Goal: Task Accomplishment & Management: Manage account settings

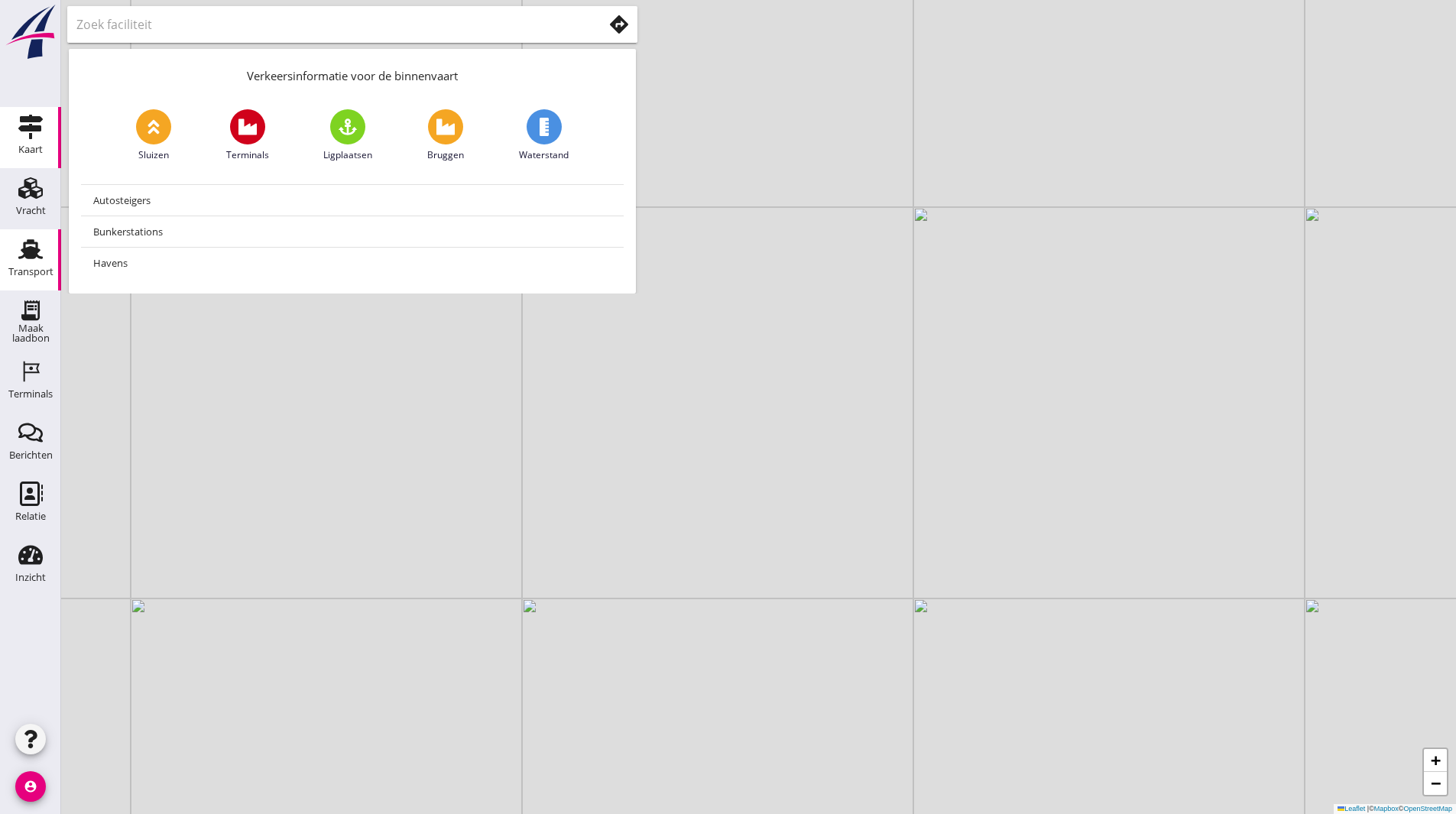
click at [27, 238] on icon "Transport" at bounding box center [30, 249] width 24 height 24
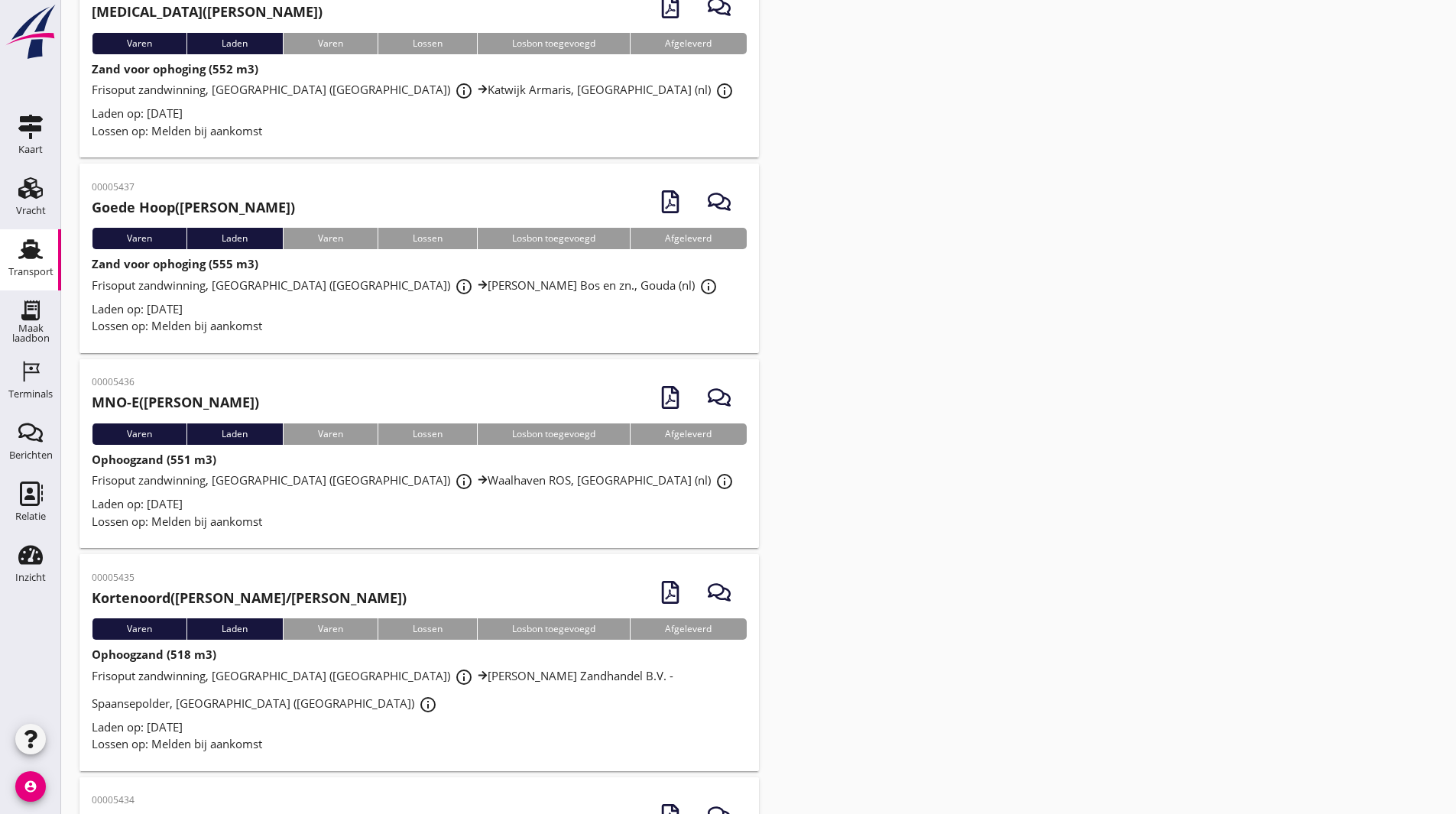
scroll to position [1222, 0]
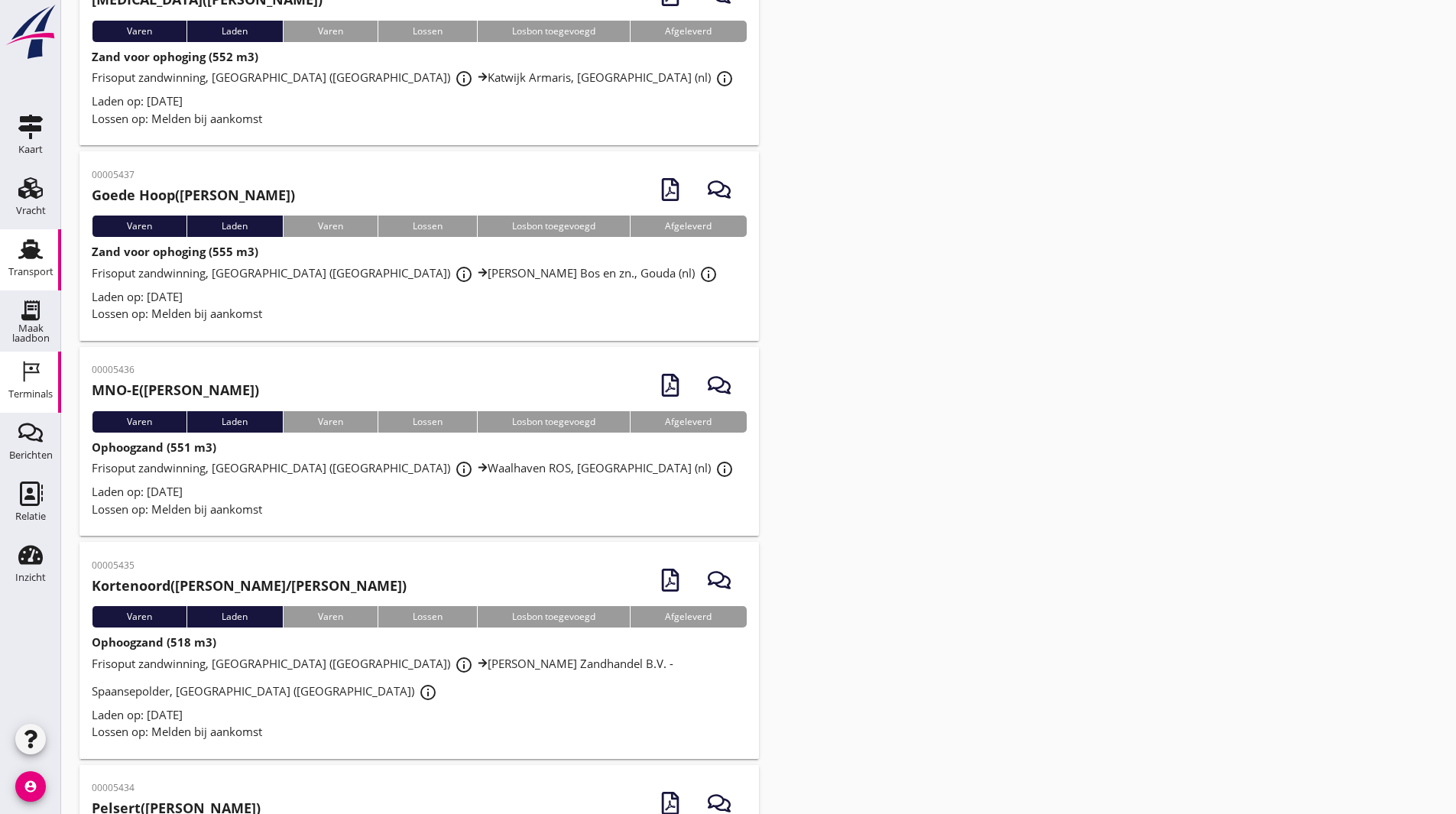
click at [40, 375] on icon "Terminals" at bounding box center [30, 370] width 24 height 24
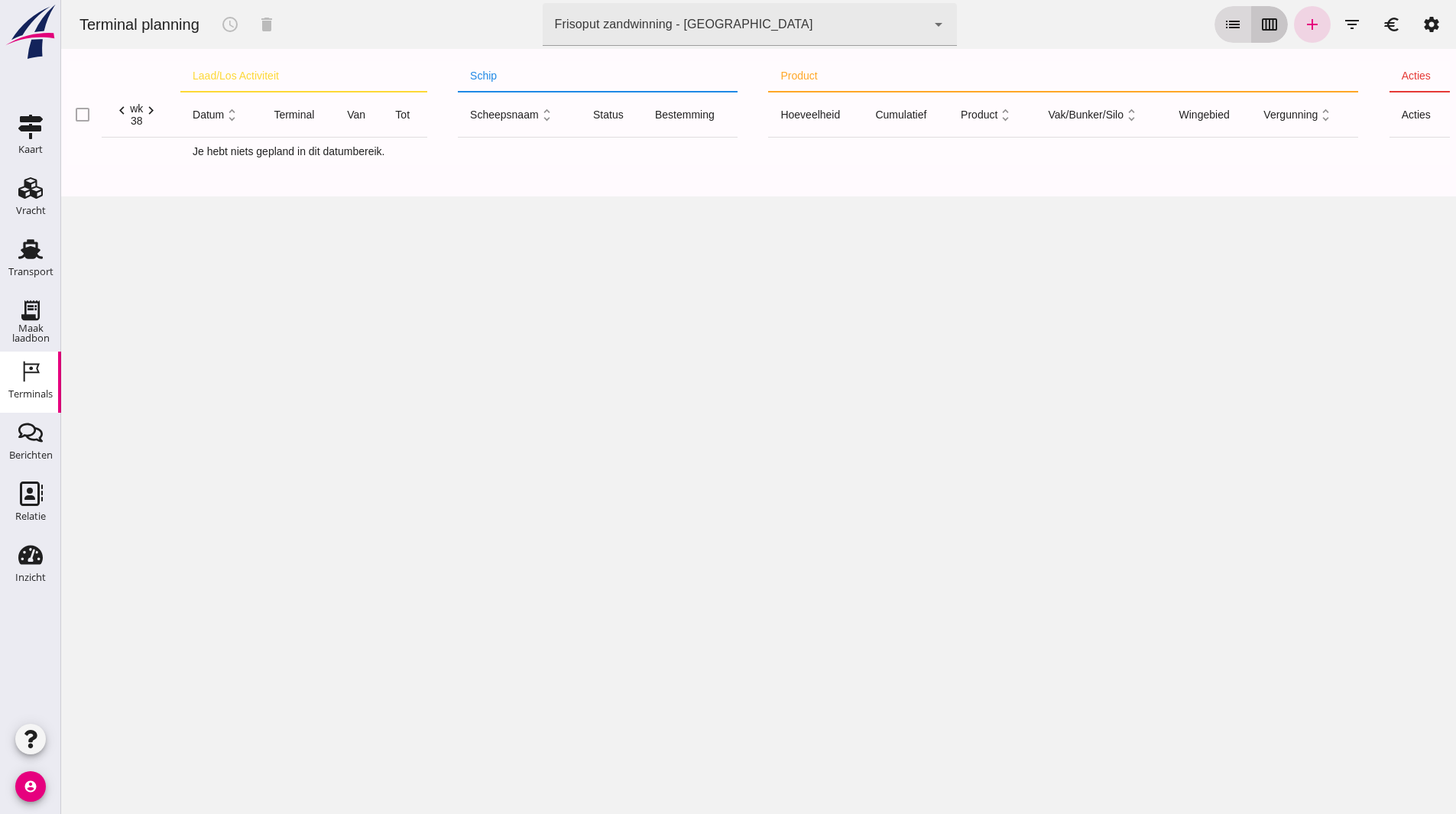
click at [1260, 30] on icon "calendar_view_week" at bounding box center [1269, 24] width 18 height 18
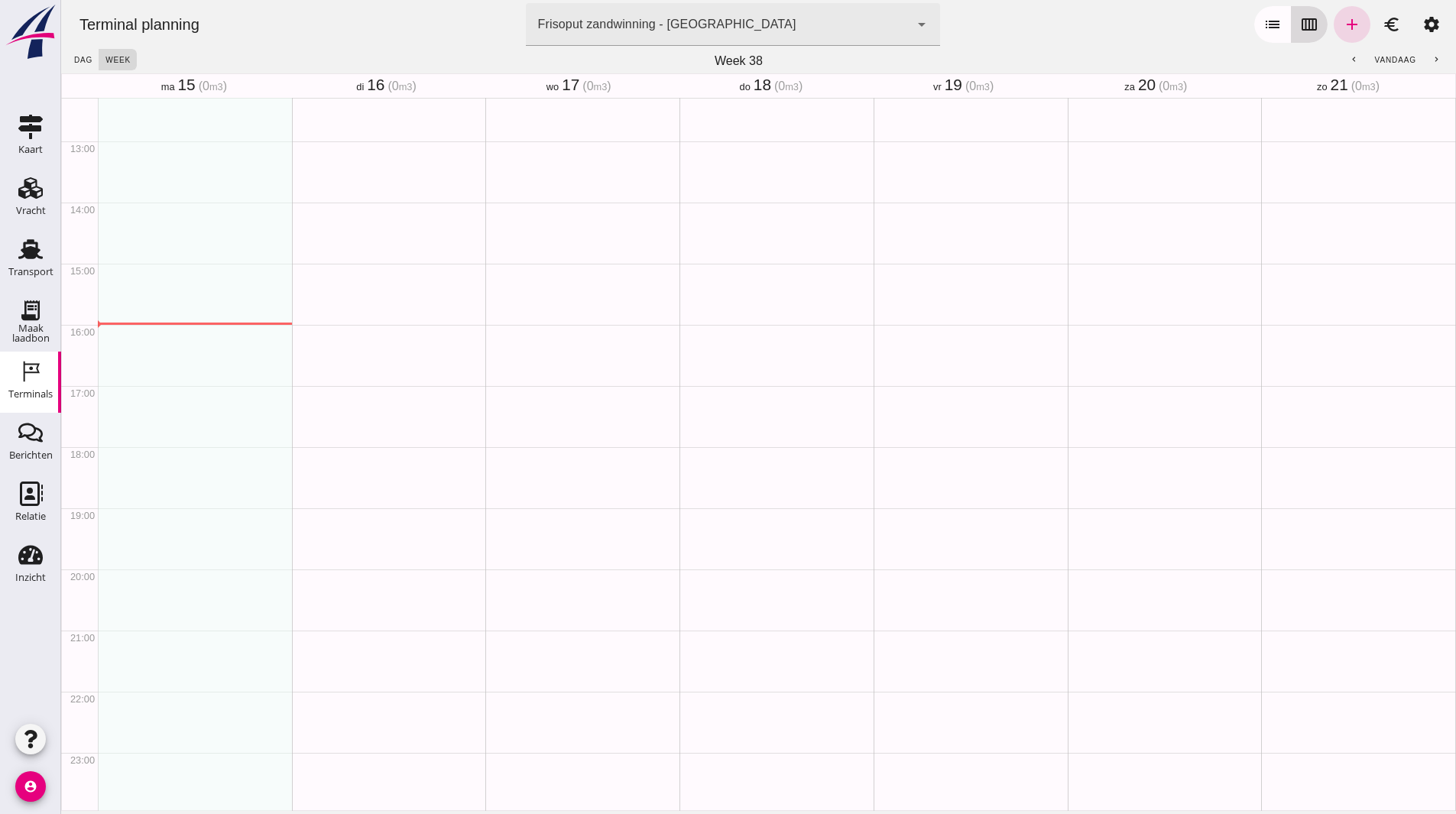
scroll to position [754, 0]
click at [1349, 59] on icon "chevron_left" at bounding box center [1353, 59] width 10 height 10
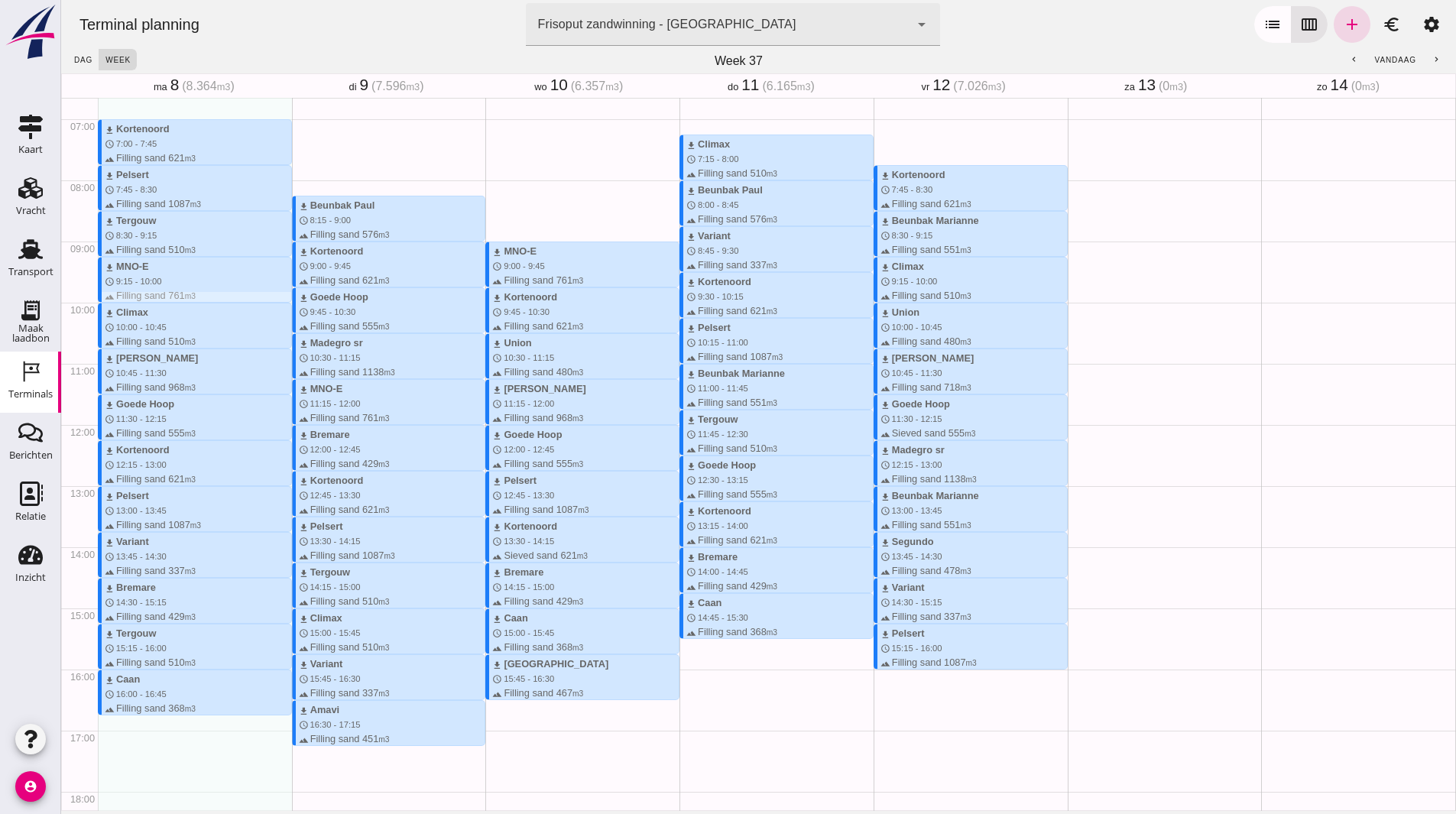
scroll to position [372, 0]
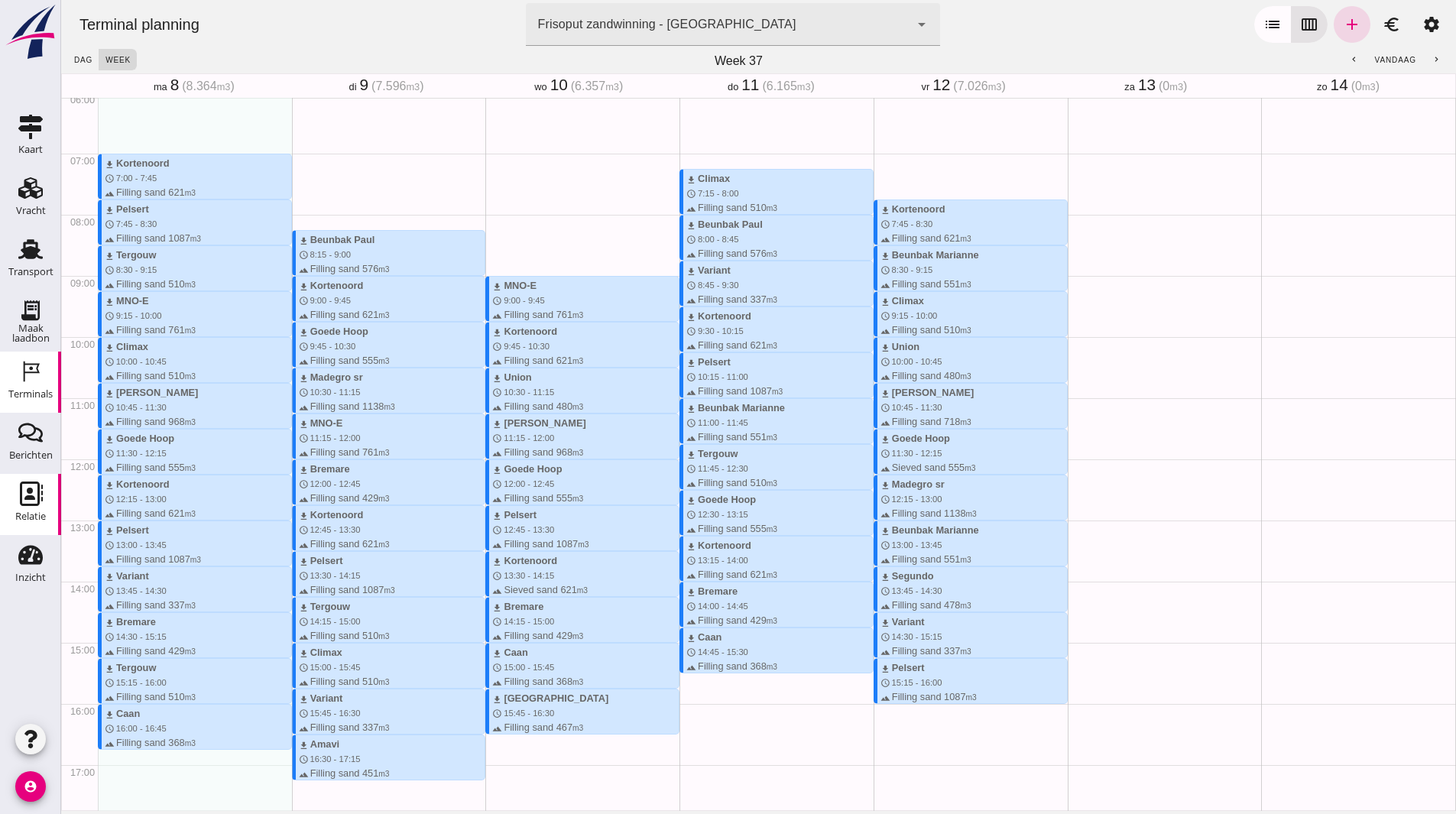
click at [21, 495] on use at bounding box center [31, 493] width 23 height 24
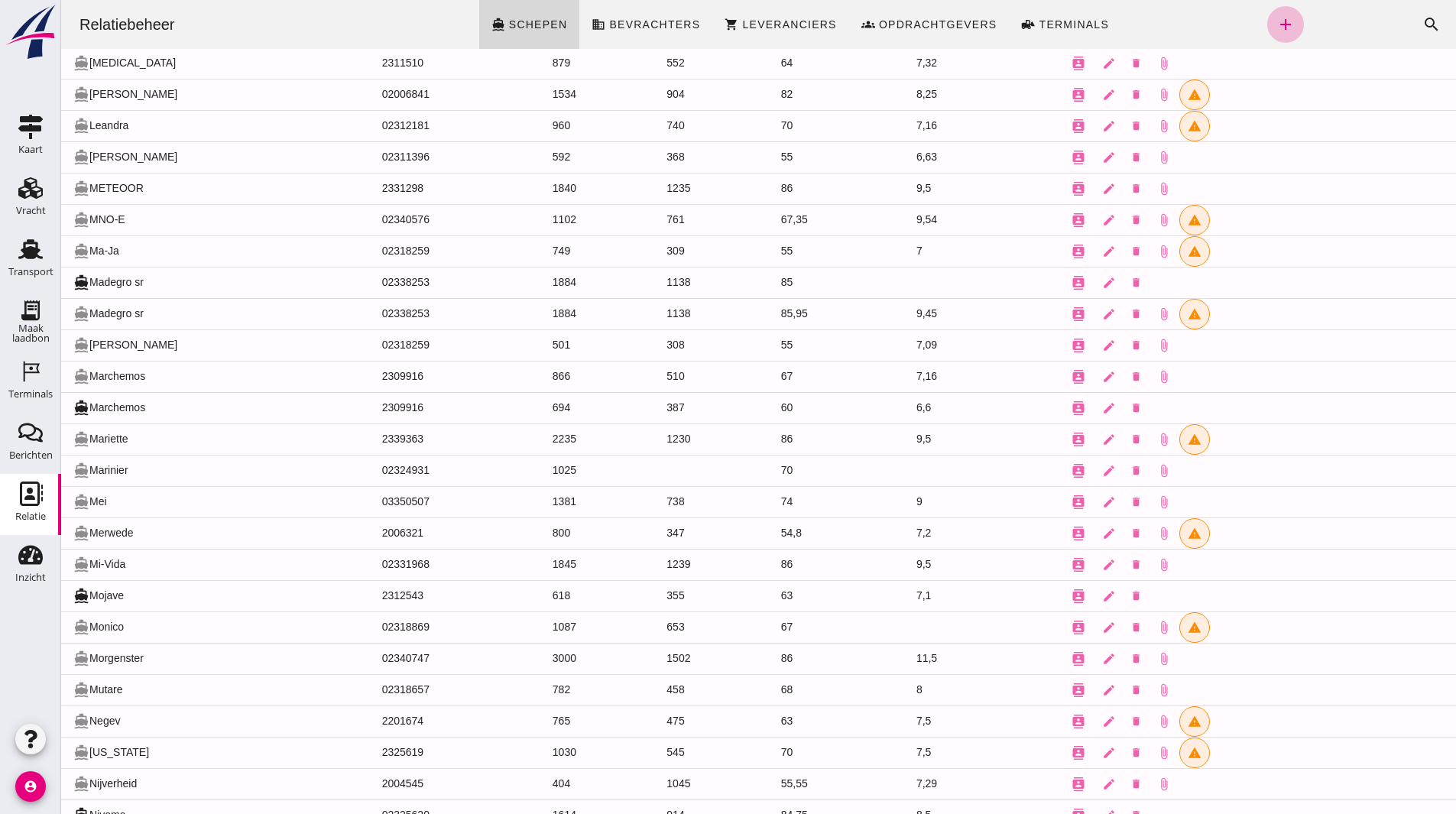
scroll to position [2158, 0]
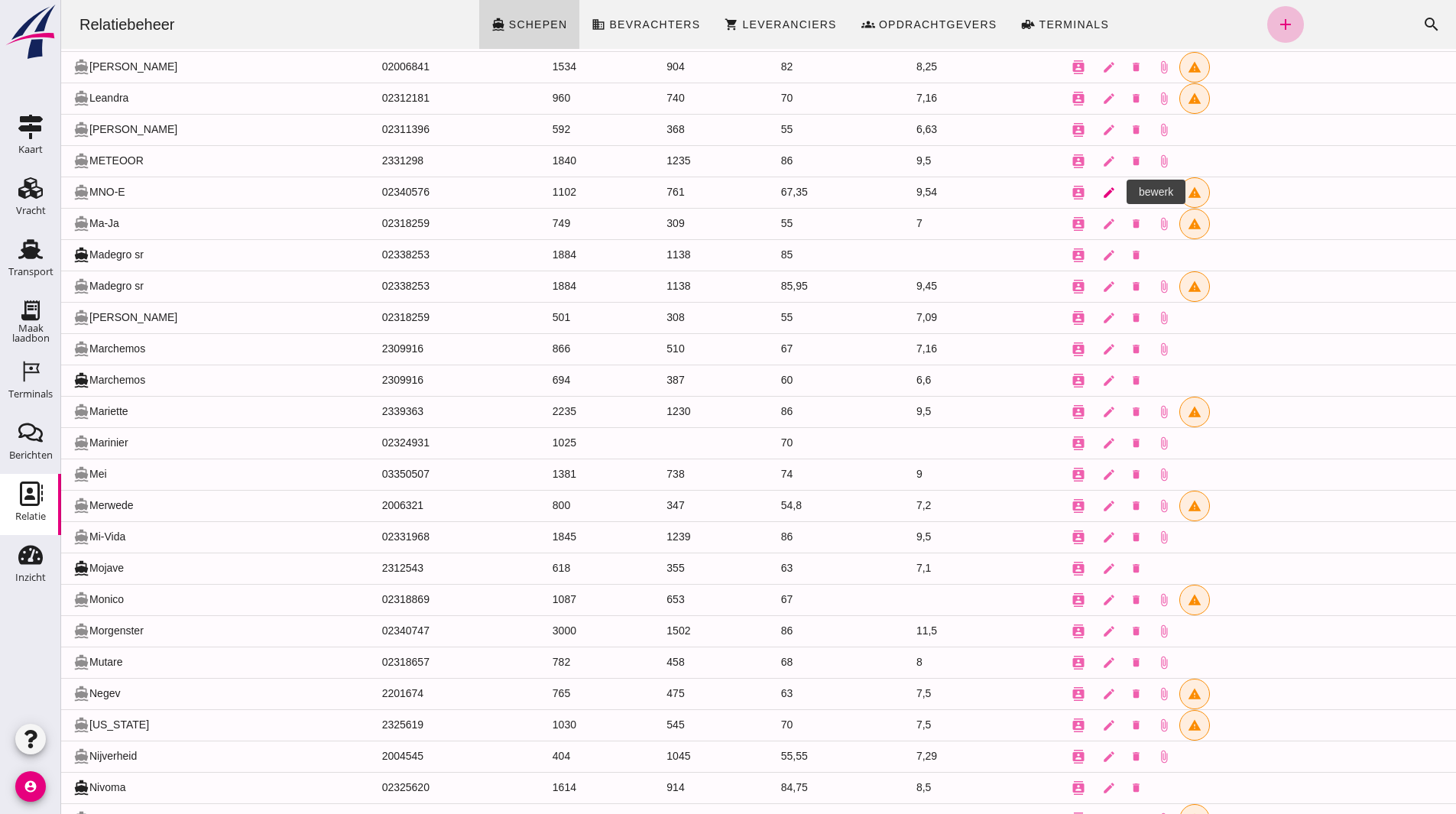
click at [1104, 191] on icon "edit" at bounding box center [1109, 192] width 13 height 13
click at [1104, 196] on div at bounding box center [758, 407] width 1395 height 814
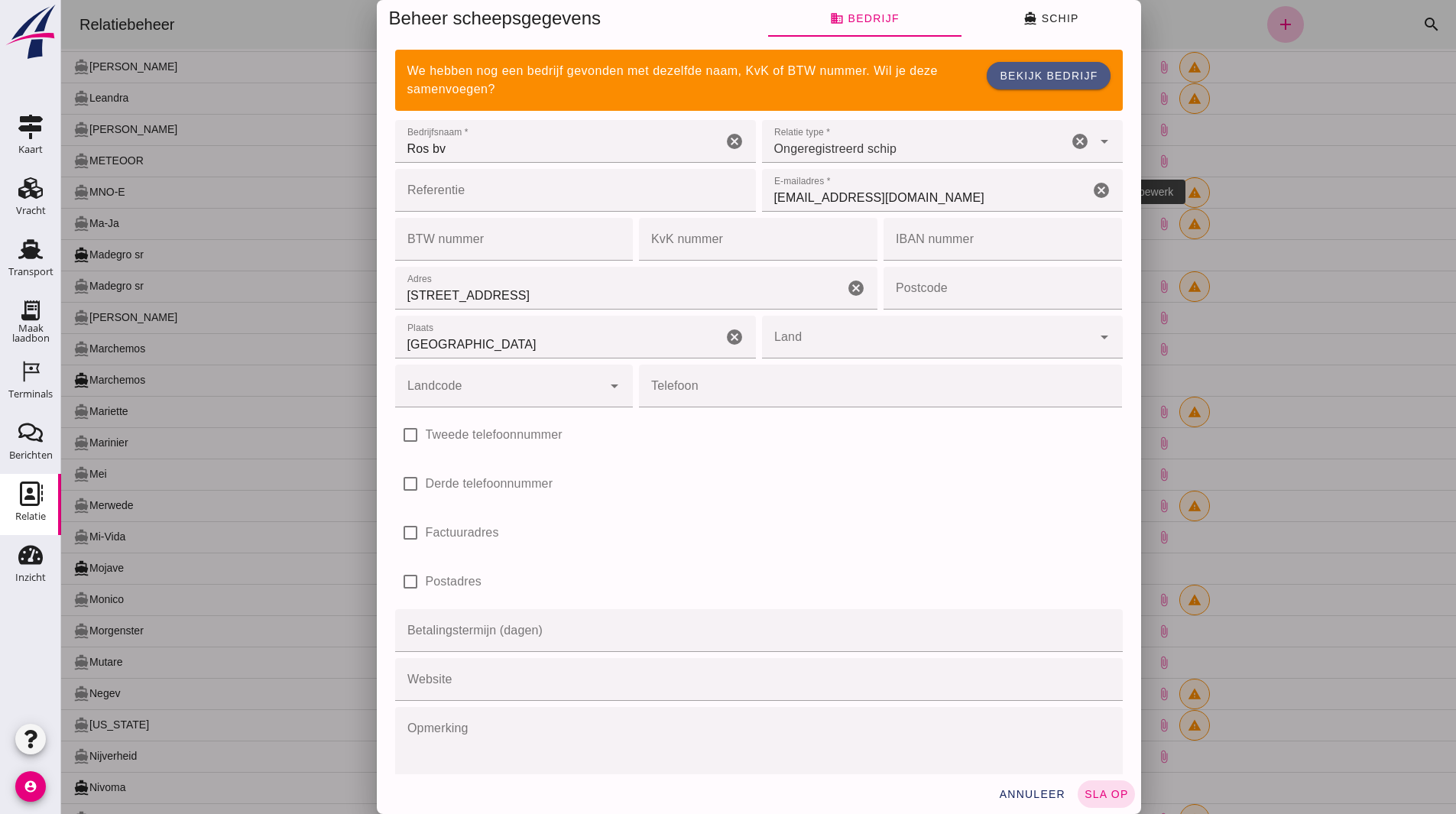
click at [1038, 19] on span "directions_boat Schip" at bounding box center [1051, 18] width 55 height 13
click at [1037, 15] on span "directions_boat Schip" at bounding box center [1051, 18] width 55 height 13
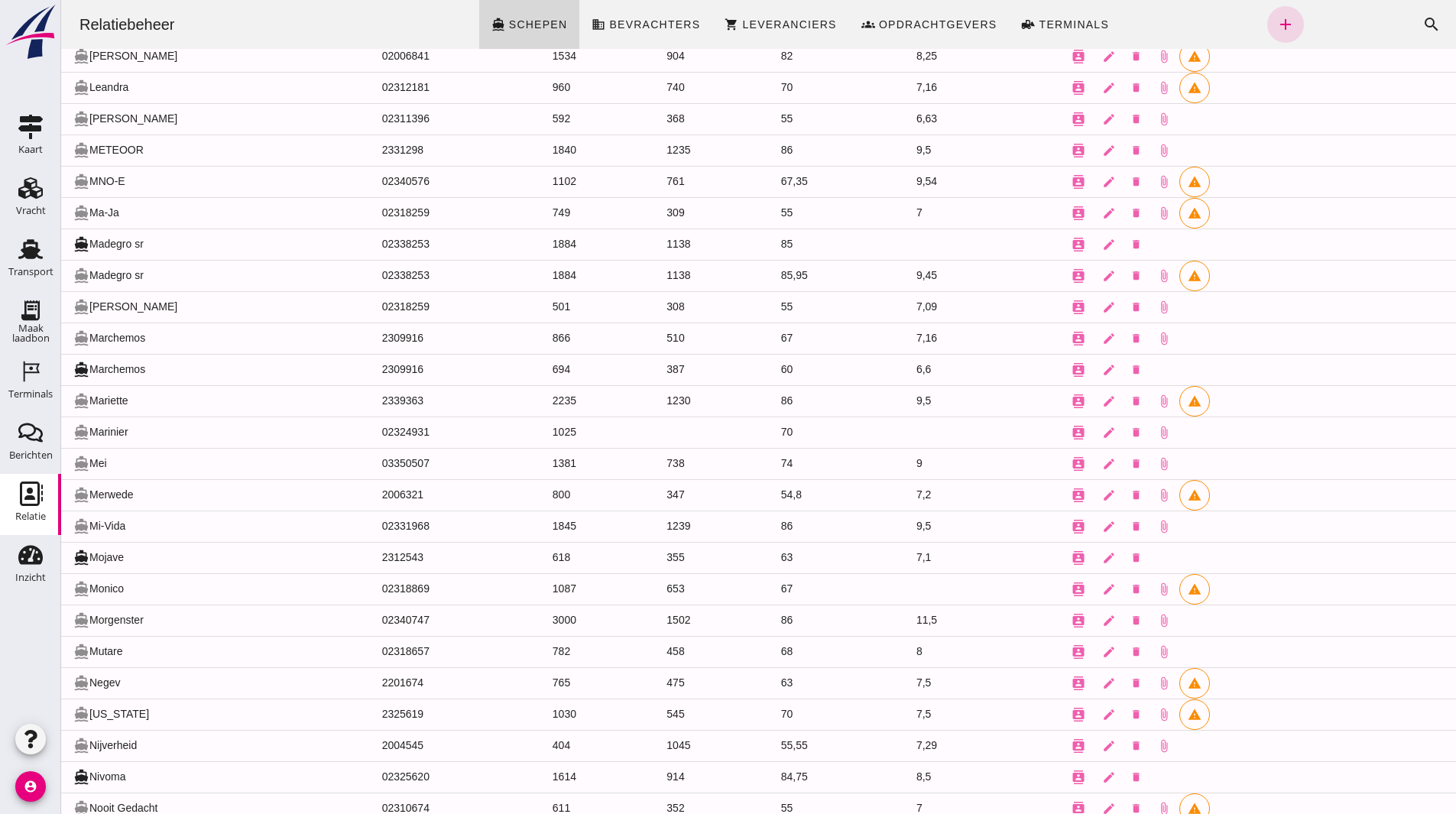
scroll to position [2234, 0]
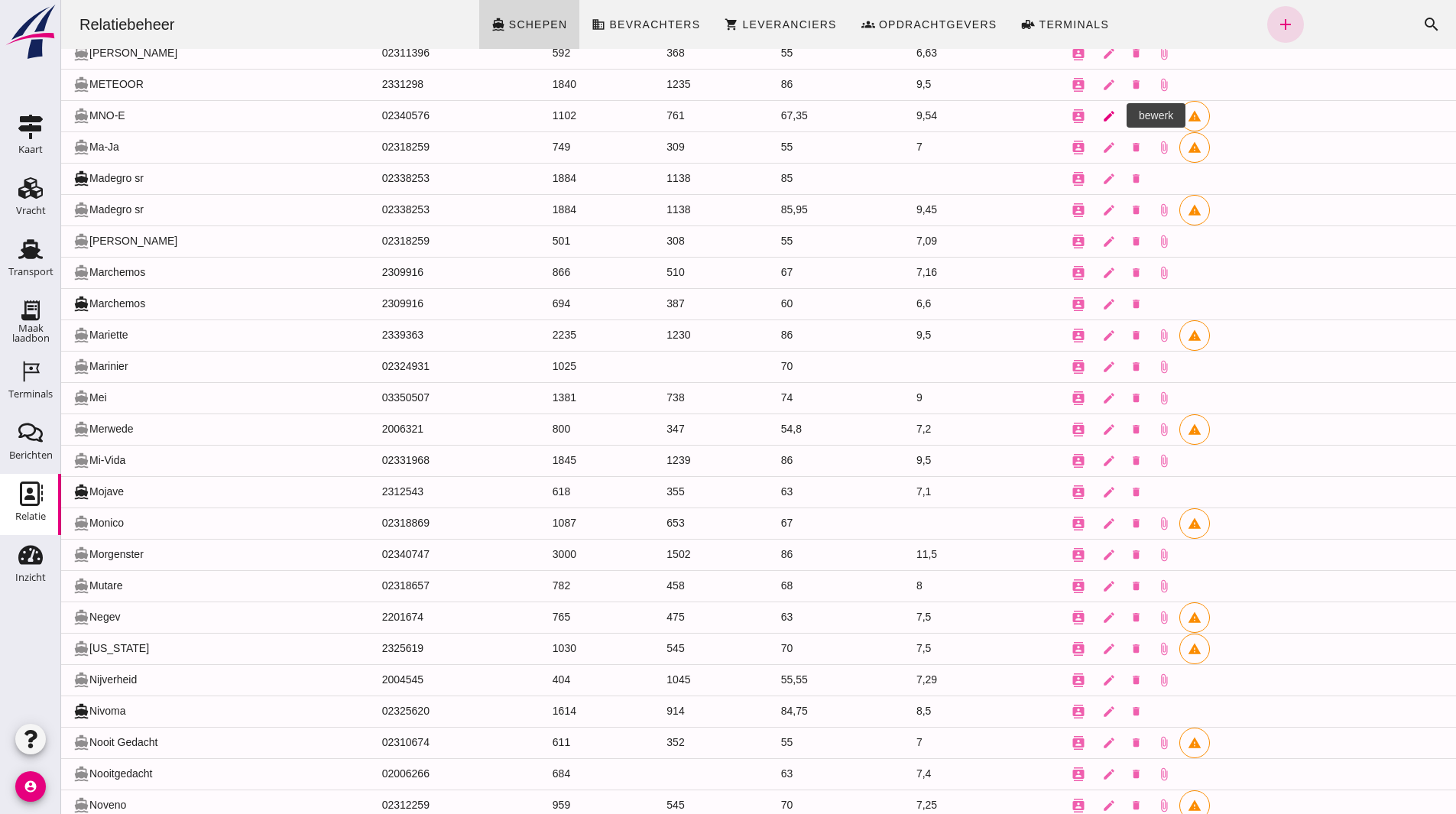
click at [1103, 115] on icon "edit" at bounding box center [1109, 115] width 13 height 13
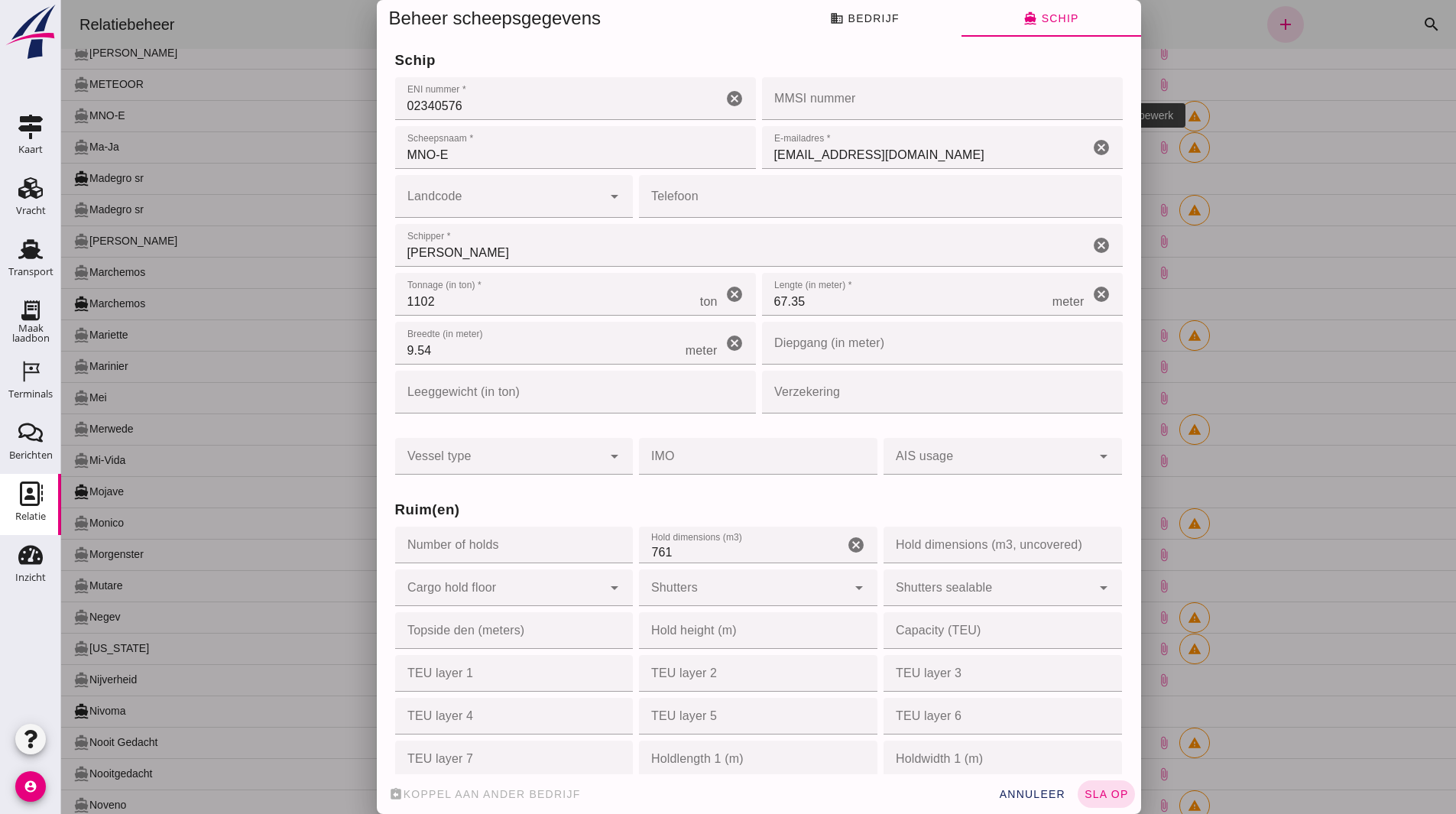
scroll to position [0, 0]
drag, startPoint x: 693, startPoint y: 552, endPoint x: 600, endPoint y: 551, distance: 93.0
click at [600, 551] on div "Ruim(en) Number of holds Number of holds cancel Hold dimensions (m3) Hold dimen…" at bounding box center [759, 778] width 734 height 602
type input "550"
click at [1118, 800] on button "sla op" at bounding box center [1106, 793] width 57 height 28
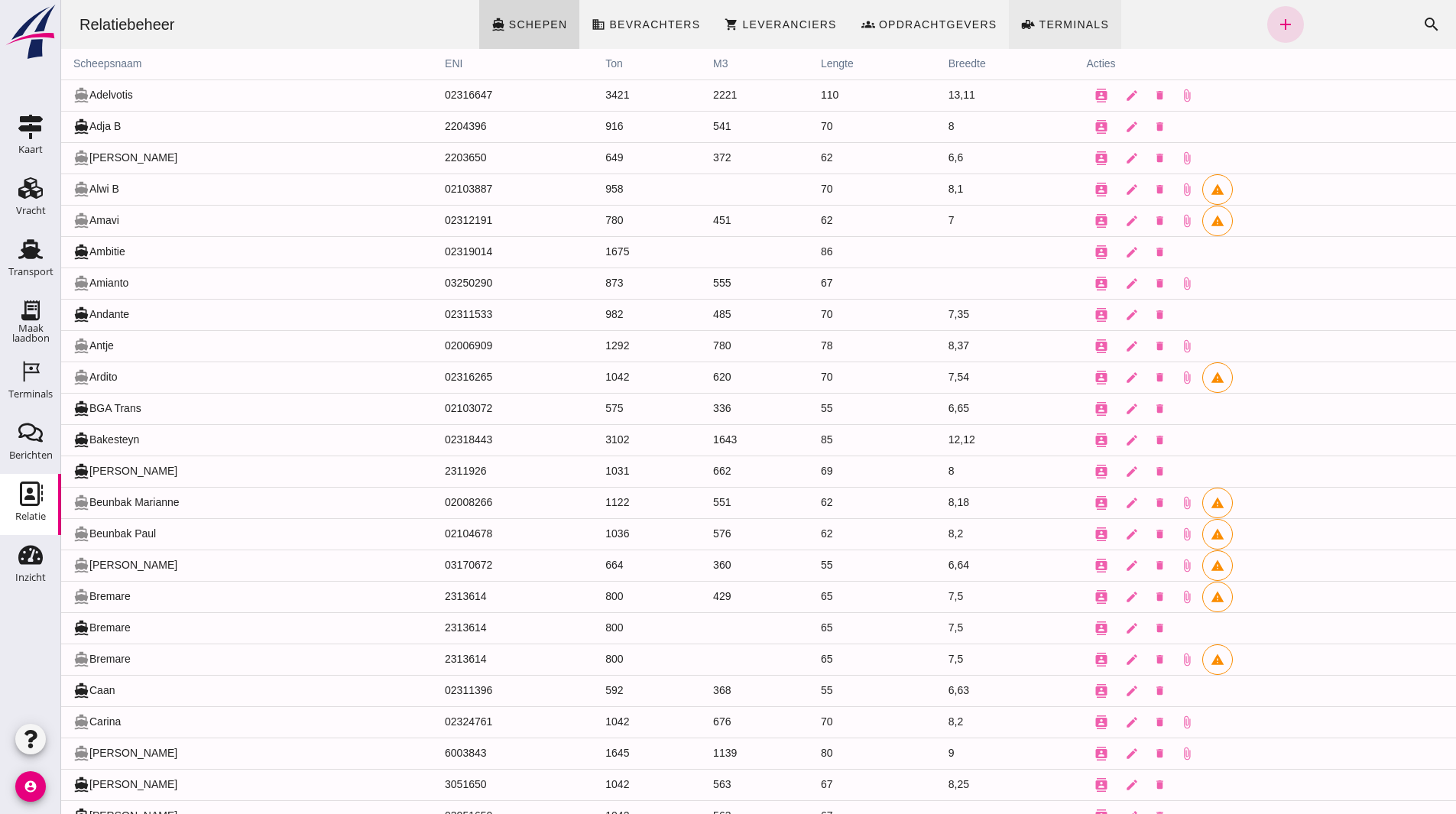
click at [1039, 19] on span "Terminals" at bounding box center [1073, 24] width 71 height 13
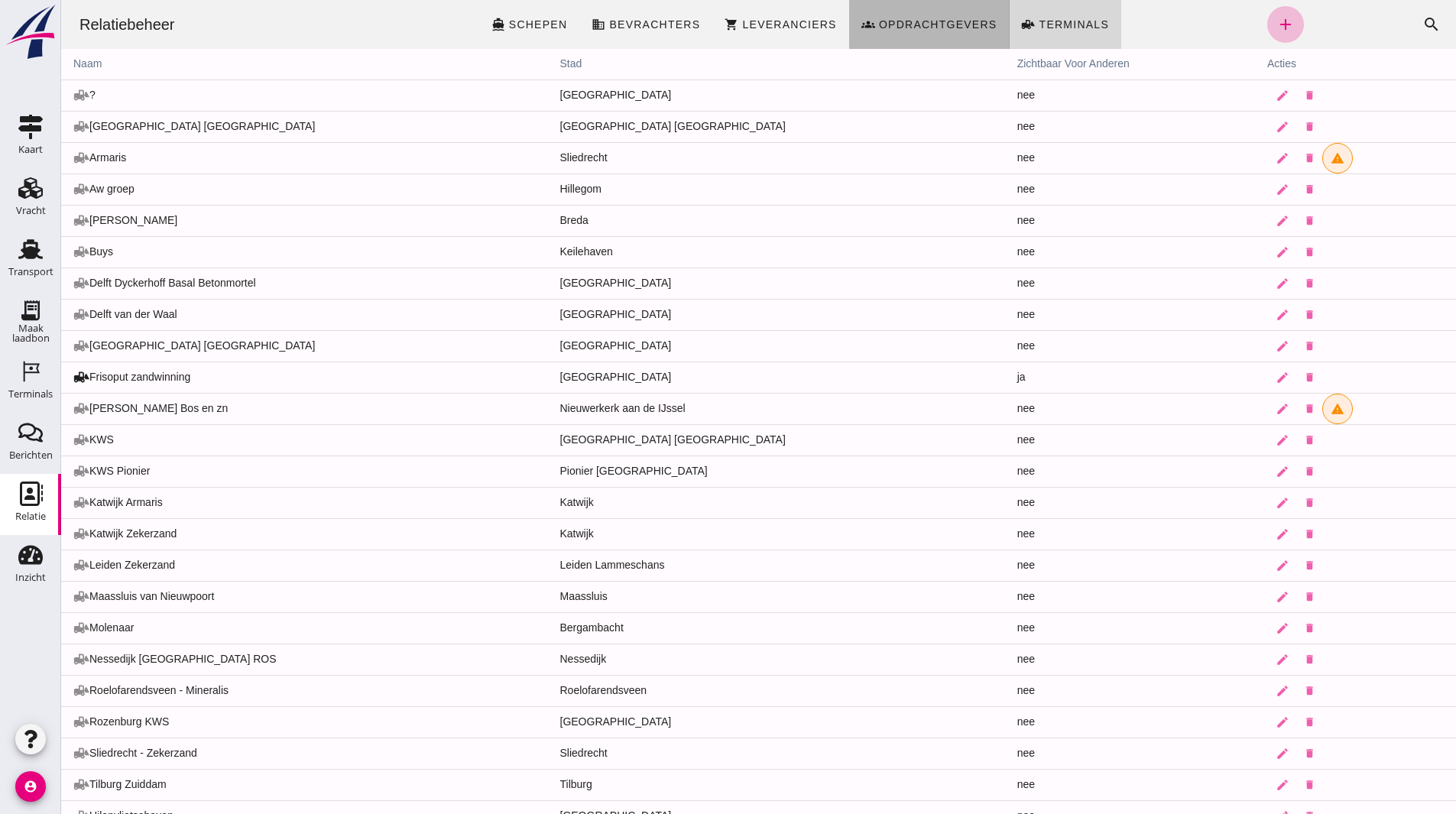
click at [950, 15] on link "groups Opdrachtgevers" at bounding box center [929, 24] width 160 height 49
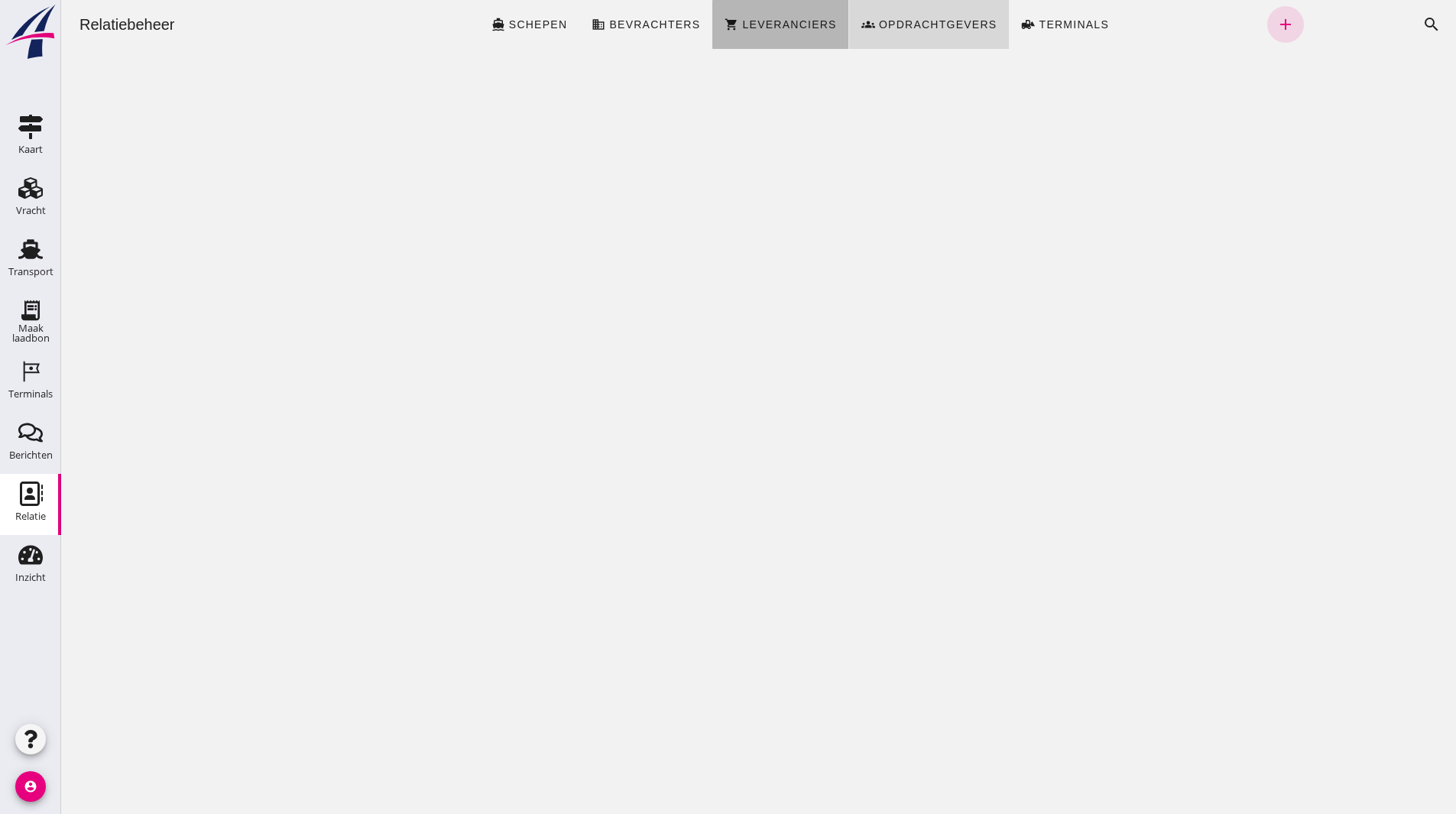
click at [768, 29] on span "Leveranciers" at bounding box center [788, 24] width 95 height 13
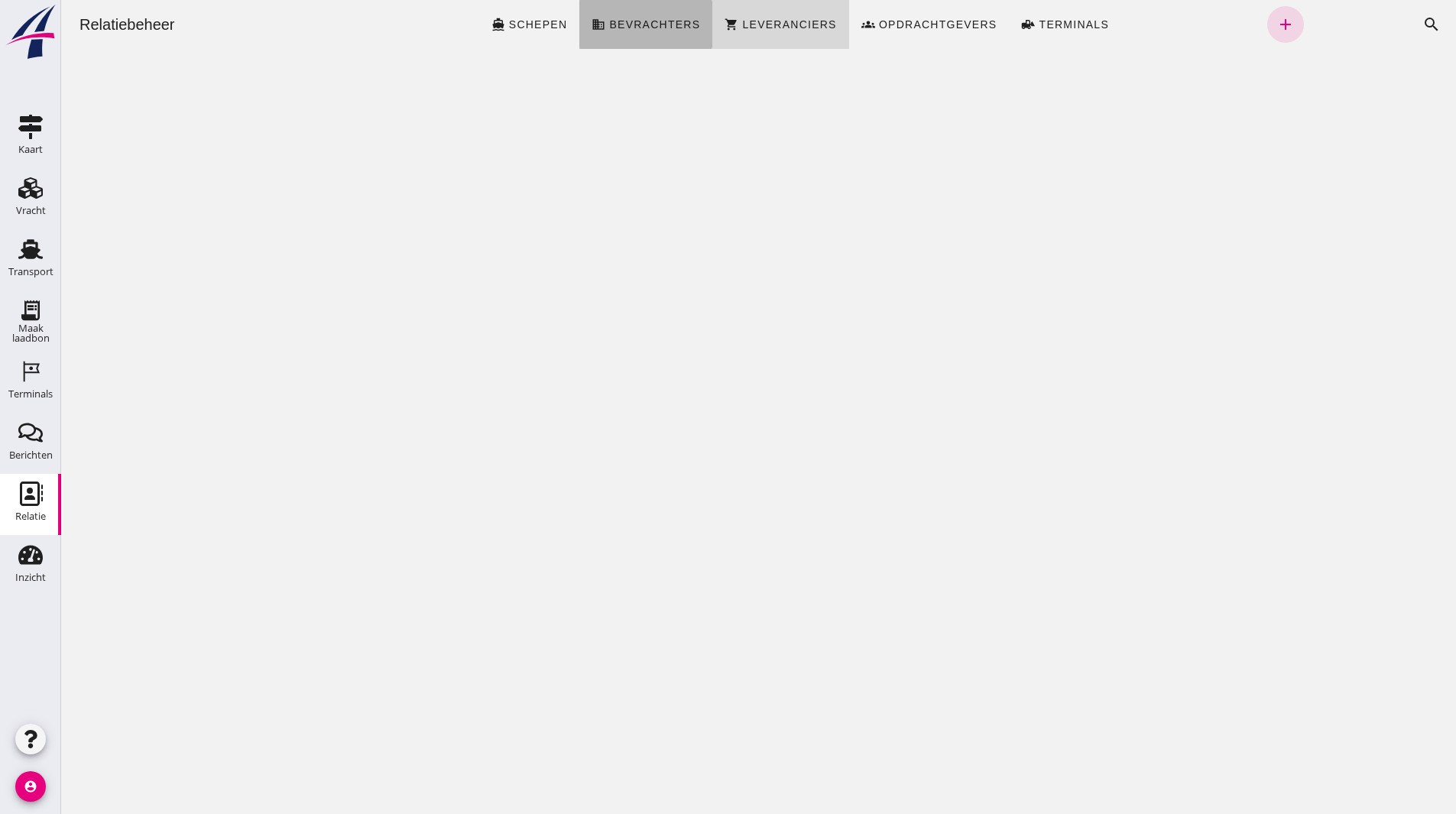
click at [643, 26] on span "Bevrachters" at bounding box center [654, 24] width 91 height 13
click at [538, 163] on div "Relatiebeheer directions_boat Schepen business Bevrachters shopping_cart Levera…" at bounding box center [758, 407] width 1395 height 814
drag, startPoint x: 526, startPoint y: 38, endPoint x: 370, endPoint y: 10, distance: 158.5
click at [526, 37] on link "directions_boat Schepen" at bounding box center [529, 24] width 101 height 49
